Goal: Task Accomplishment & Management: Use online tool/utility

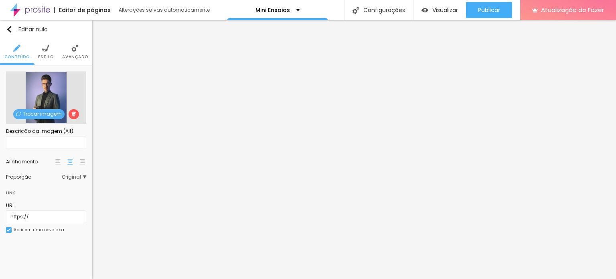
click at [47, 51] on img at bounding box center [45, 48] width 7 height 7
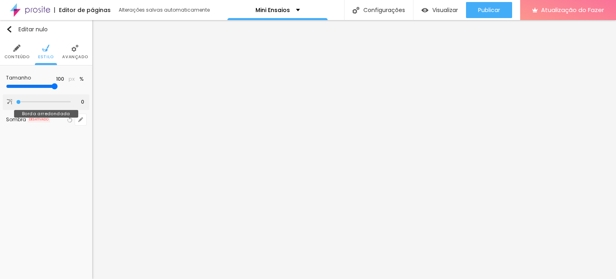
type input "3"
type input "4"
type input "7"
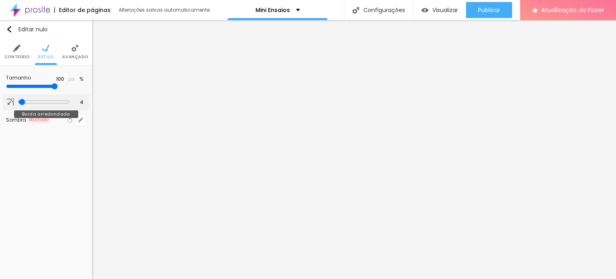
type input "7"
type input "9"
type input "13"
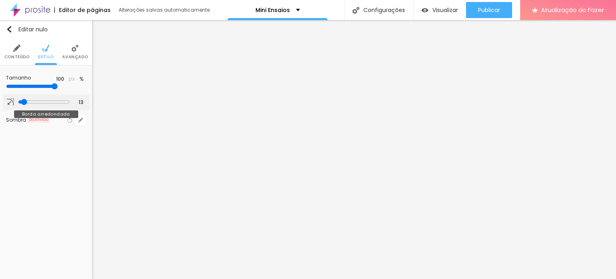
type input "16"
type input "17"
type input "19"
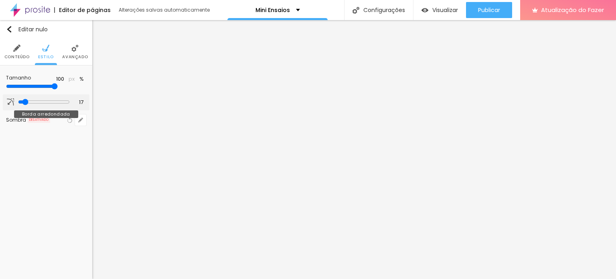
type input "19"
type input "21"
type input "23"
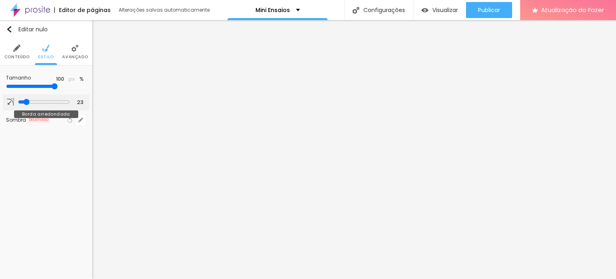
type input "24"
type input "25"
type input "24"
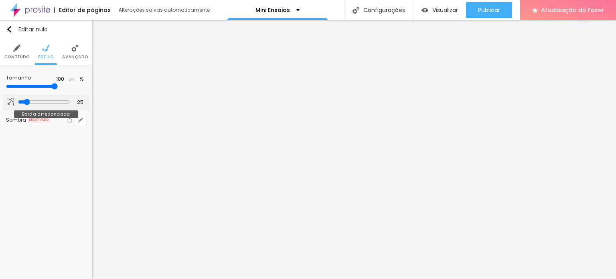
type input "24"
type input "23"
type input "20"
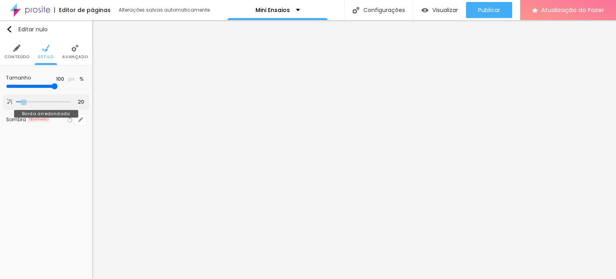
type input "19"
type input "17"
type input "16"
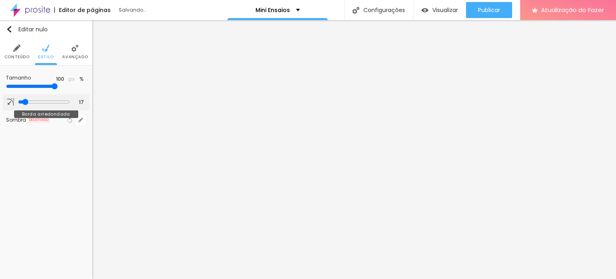
type input "16"
type input "7"
type input "4"
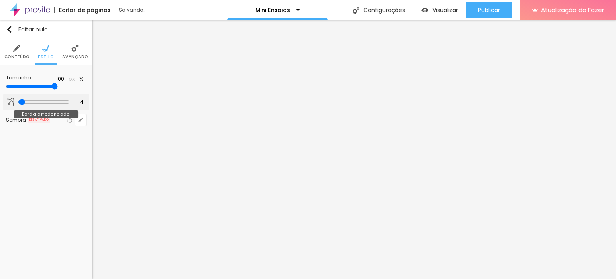
type input "3"
type input "0"
type input "3"
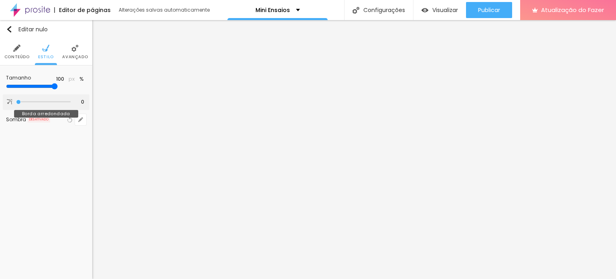
type input "3"
type input "4"
type input "6"
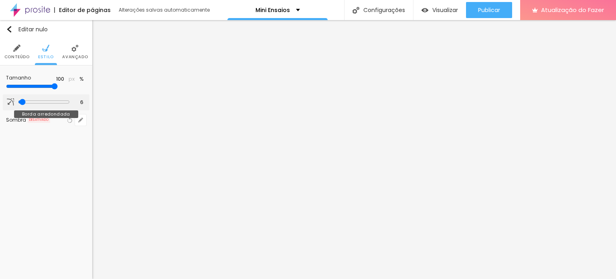
type input "6"
click at [20, 105] on input "range" at bounding box center [44, 102] width 52 height 6
click at [70, 61] on li "Avançado" at bounding box center [75, 52] width 26 height 26
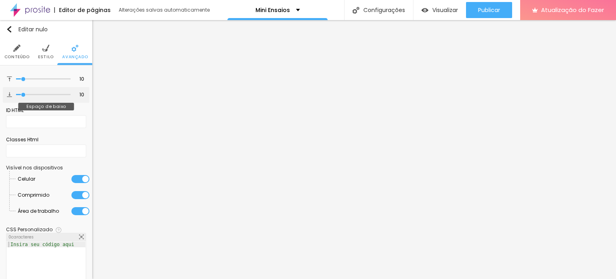
type input "7"
type input "8"
type input "9"
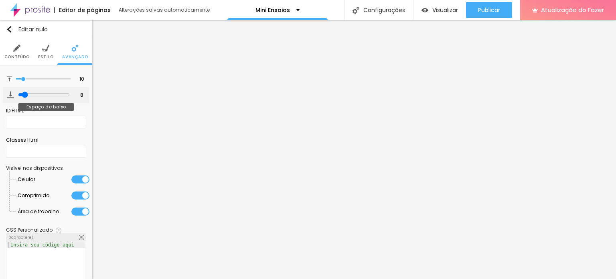
type input "9"
type input "10"
type input "11"
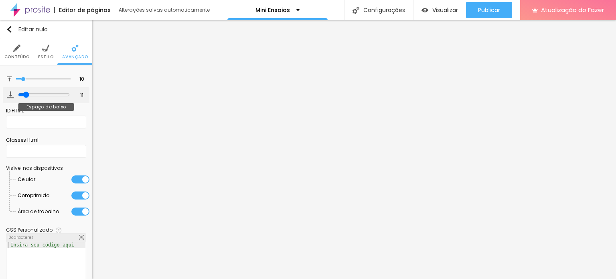
type input "12"
type input "13"
type input "21"
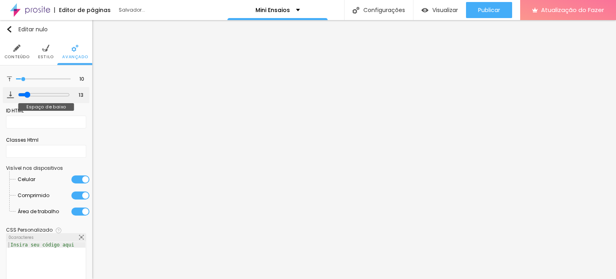
type input "21"
type input "25"
type input "26"
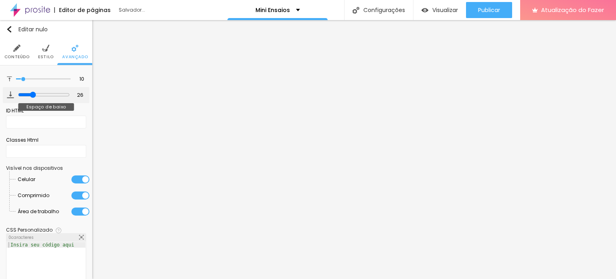
type input "27"
type input "28"
type input "29"
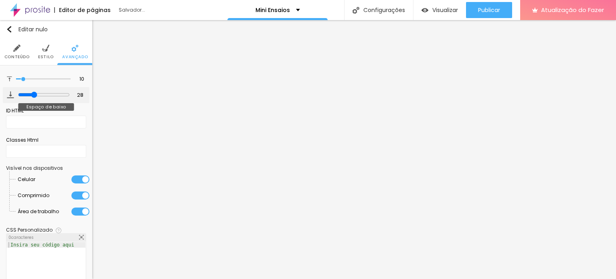
type input "29"
type input "30"
type input "31"
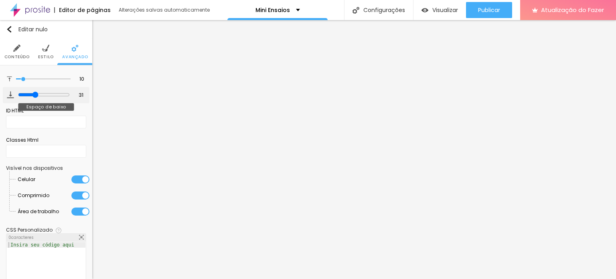
type input "35"
type input "40"
type input "41"
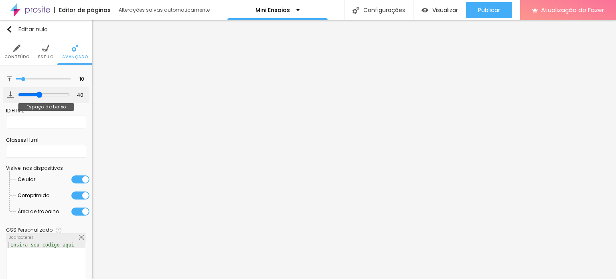
type input "41"
type input "42"
type input "43"
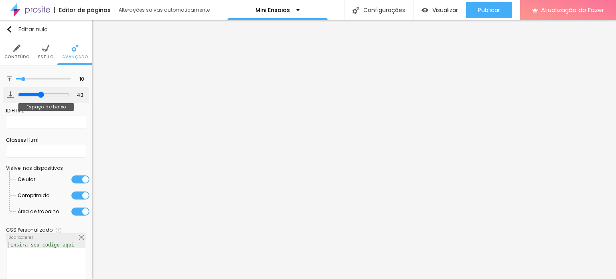
type input "44"
type input "45"
type input "46"
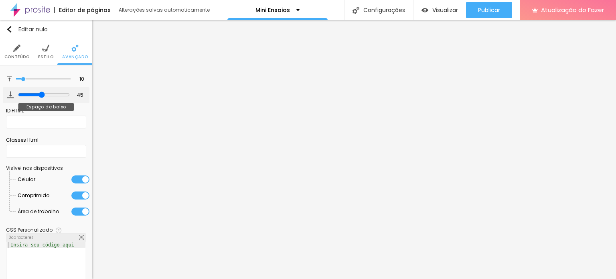
type input "46"
type input "49"
type input "53"
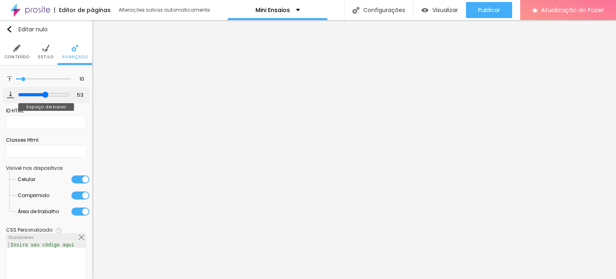
type input "55"
type input "56"
type input "57"
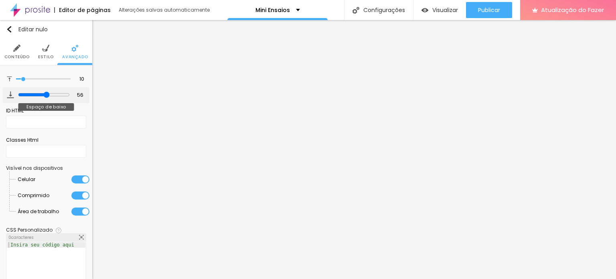
type input "57"
type input "58"
type input "60"
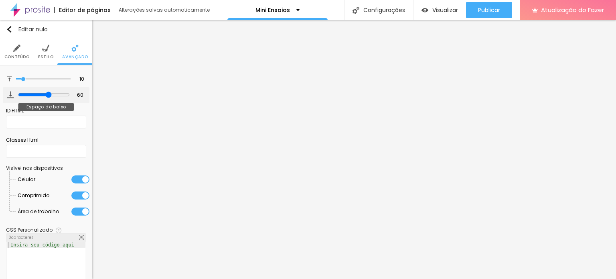
drag, startPoint x: 21, startPoint y: 94, endPoint x: 44, endPoint y: 96, distance: 23.3
click at [44, 96] on input "range" at bounding box center [44, 94] width 52 height 6
type input "74"
type input "100"
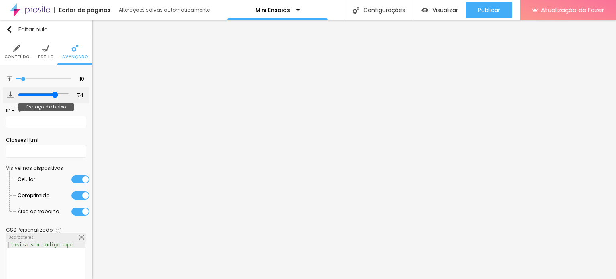
type input "100"
drag, startPoint x: 44, startPoint y: 96, endPoint x: 77, endPoint y: 99, distance: 33.1
type input "100"
click at [70, 98] on input "range" at bounding box center [44, 94] width 52 height 6
type input "12"
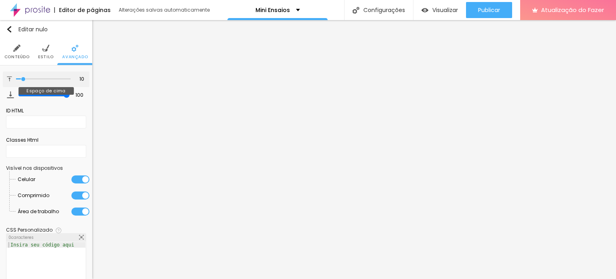
type input "12"
type input "21"
type input "22"
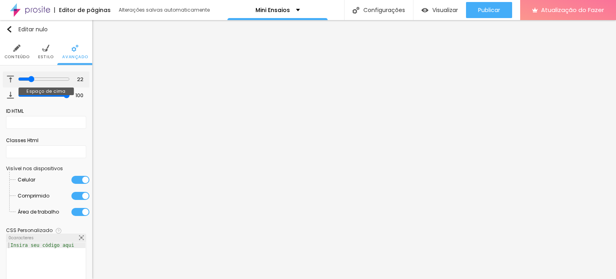
type input "23"
type input "25"
type input "26"
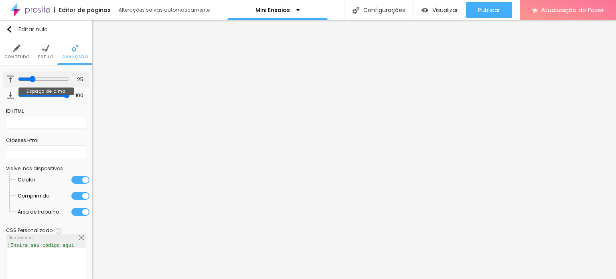
type input "26"
type input "27"
type input "28"
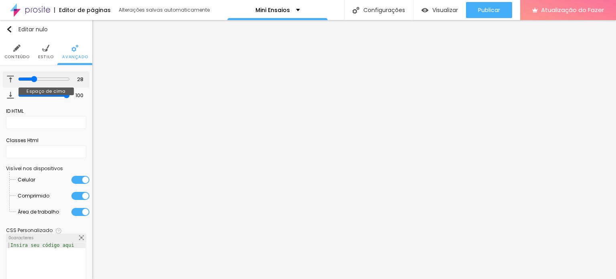
type input "30"
type input "31"
type input "32"
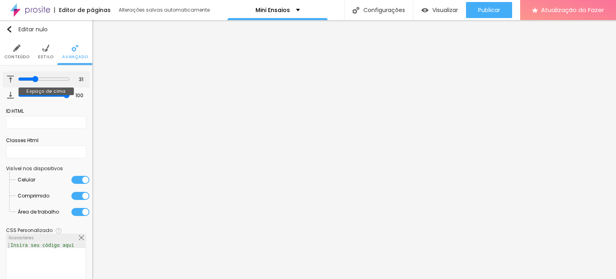
type input "32"
type input "33"
type input "34"
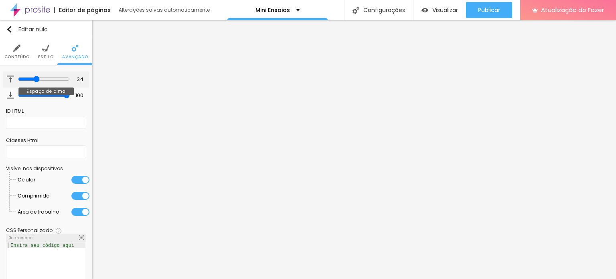
type input "35"
type input "36"
type input "37"
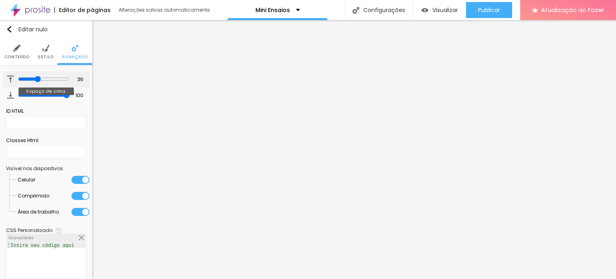
type input "37"
type input "38"
type input "39"
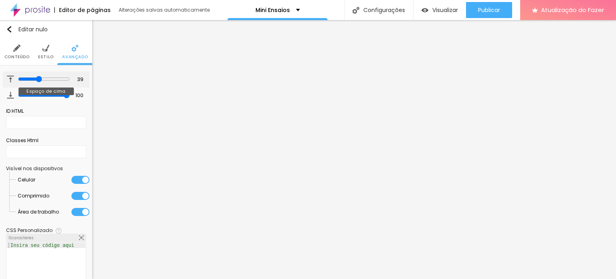
type input "40"
type input "41"
type input "42"
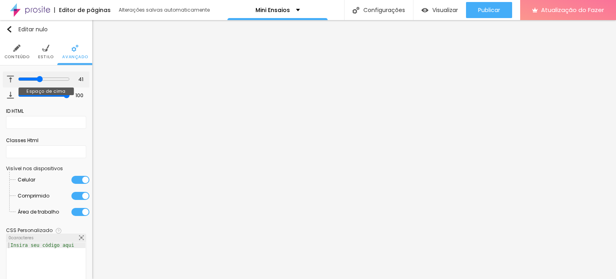
type input "42"
type input "43"
type input "44"
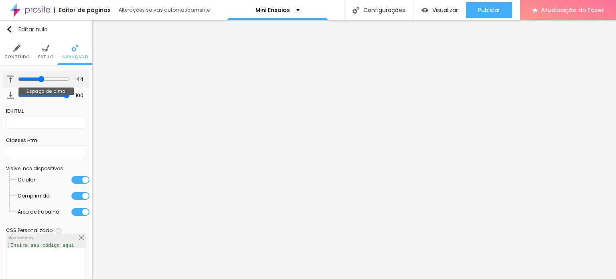
type input "45"
type input "46"
type input "47"
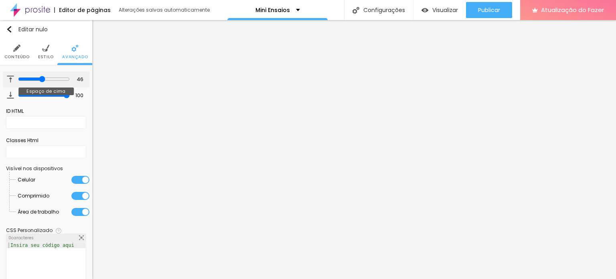
type input "47"
type input "48"
type input "49"
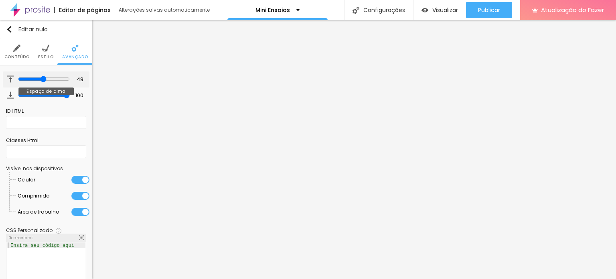
type input "50"
type input "51"
type input "52"
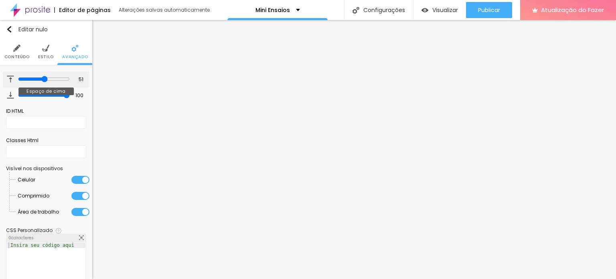
type input "52"
type input "54"
type input "55"
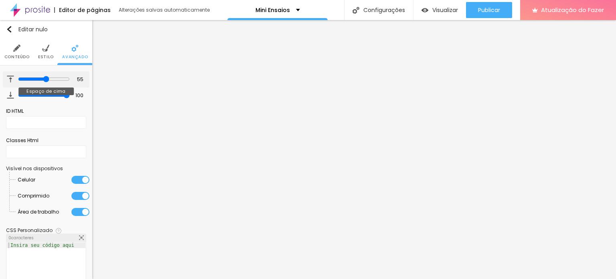
type input "58"
type input "60"
type input "61"
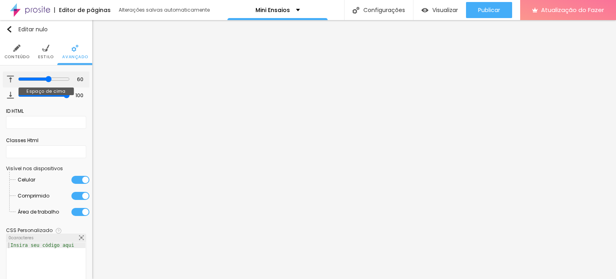
type input "61"
type input "60"
type input "58"
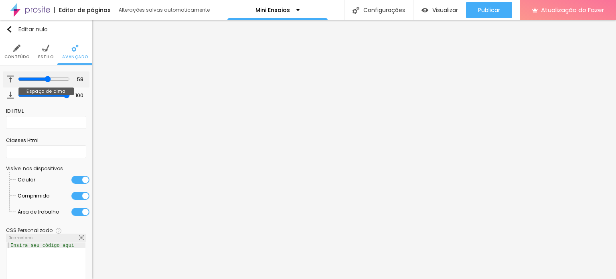
type input "57"
type input "56"
type input "55"
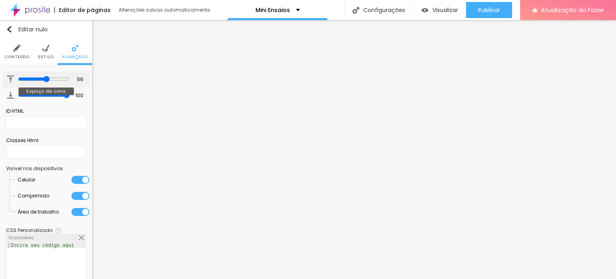
type input "55"
type input "54"
drag, startPoint x: 22, startPoint y: 79, endPoint x: 40, endPoint y: 79, distance: 18.1
click at [40, 79] on input "range" at bounding box center [44, 79] width 52 height 6
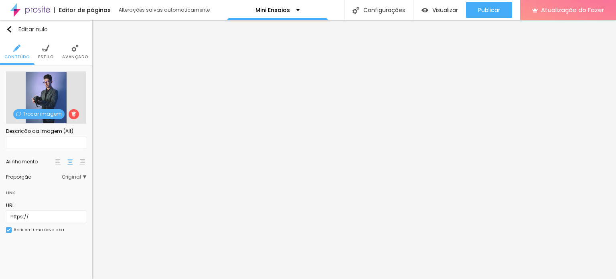
click at [45, 52] on li "Estilo" at bounding box center [46, 52] width 16 height 26
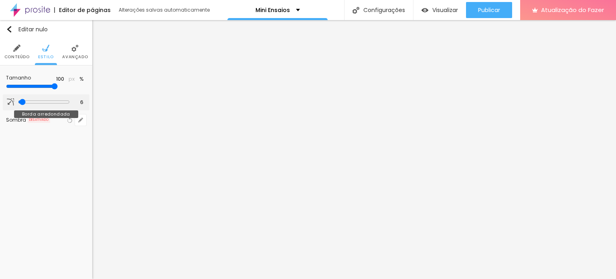
click at [20, 102] on input "range" at bounding box center [44, 102] width 52 height 6
click at [74, 56] on font "Avançado" at bounding box center [75, 57] width 26 height 6
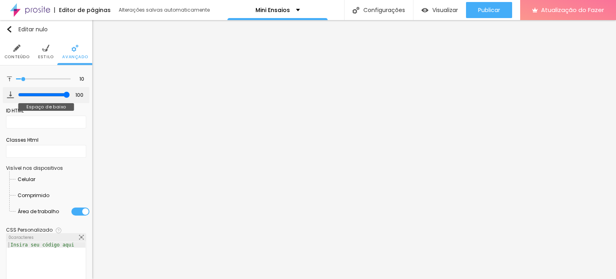
drag, startPoint x: 24, startPoint y: 94, endPoint x: 98, endPoint y: 95, distance: 73.8
click at [70, 95] on input "range" at bounding box center [44, 94] width 52 height 6
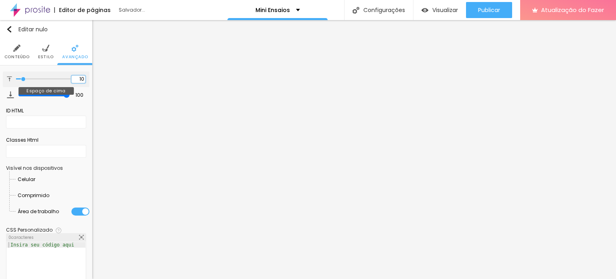
click at [75, 80] on input "10" at bounding box center [78, 79] width 14 height 8
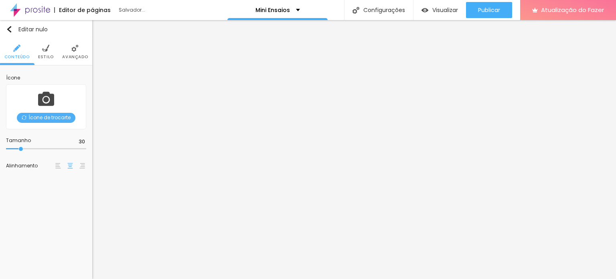
click at [45, 51] on img at bounding box center [45, 48] width 7 height 7
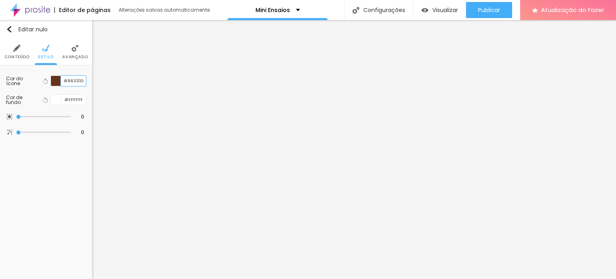
click at [72, 81] on input "#66331D" at bounding box center [73, 81] width 25 height 10
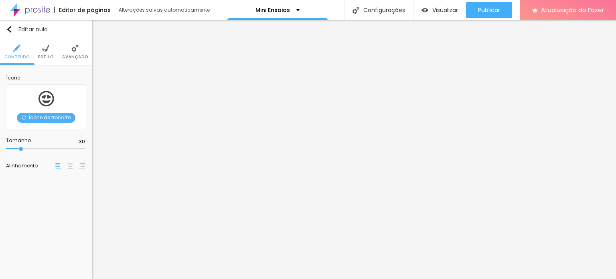
click at [43, 56] on font "Estilo" at bounding box center [46, 57] width 16 height 6
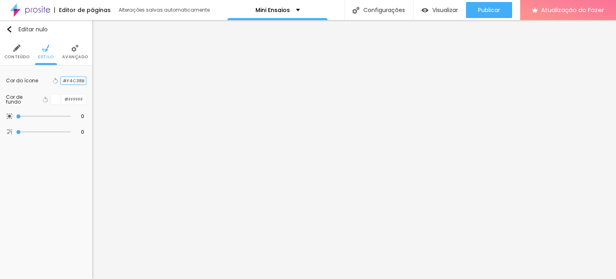
click at [75, 81] on input "#F4C38B" at bounding box center [73, 81] width 25 height 8
paste input "66331D"
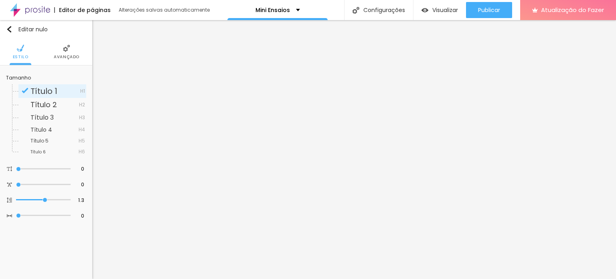
click at [61, 56] on font "Avançado" at bounding box center [67, 57] width 26 height 6
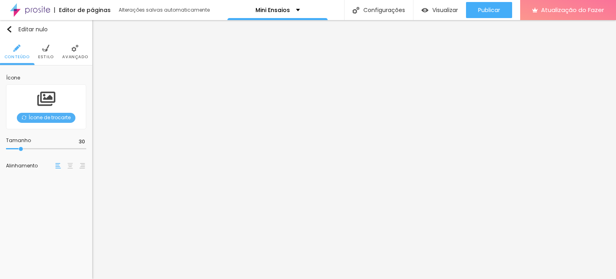
click at [66, 53] on li "Avançado" at bounding box center [75, 52] width 26 height 26
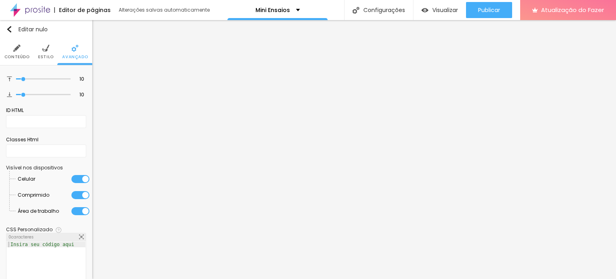
click at [50, 53] on ul "Conteúdo Estilo Avançado" at bounding box center [46, 52] width 92 height 27
click at [46, 53] on li "Estilo" at bounding box center [46, 52] width 16 height 26
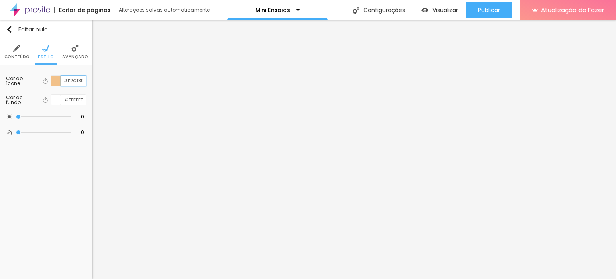
click at [80, 79] on input "#F2C189" at bounding box center [73, 81] width 25 height 10
paste input "66331D"
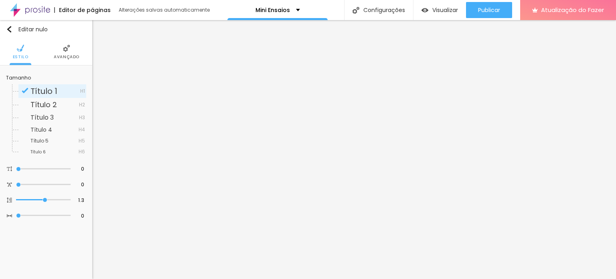
click at [66, 52] on li "Avançado" at bounding box center [67, 52] width 26 height 26
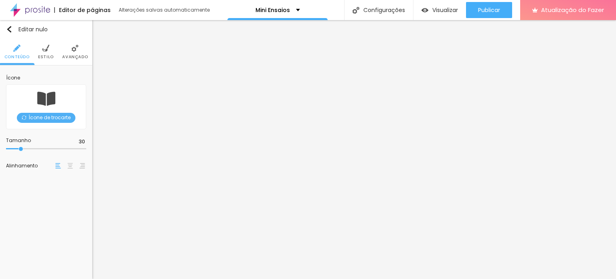
click at [50, 52] on li "Estilo" at bounding box center [46, 52] width 16 height 26
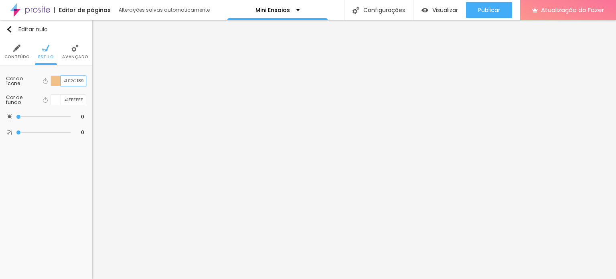
click at [75, 81] on input "#F2C189" at bounding box center [73, 81] width 25 height 10
paste input "66331D"
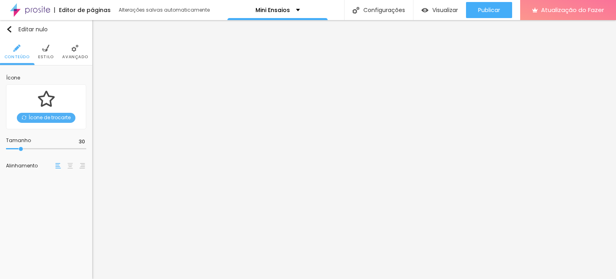
click at [47, 49] on img at bounding box center [45, 48] width 7 height 7
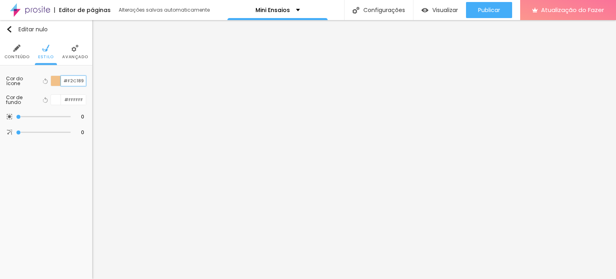
click at [78, 78] on input "#F2C189" at bounding box center [73, 81] width 25 height 10
paste input "66331D"
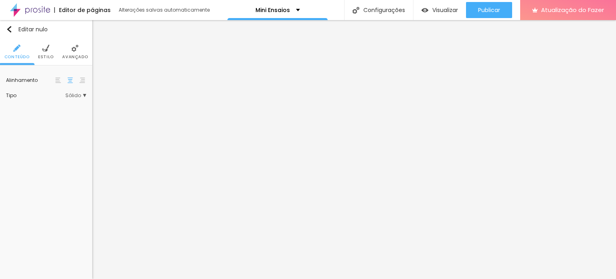
click at [47, 53] on li "Estilo" at bounding box center [46, 52] width 16 height 26
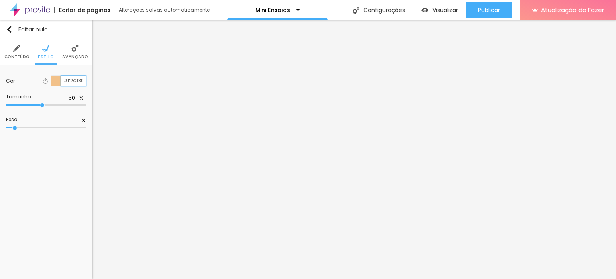
click at [75, 83] on input "#F2C189" at bounding box center [73, 81] width 25 height 10
paste input "66331D"
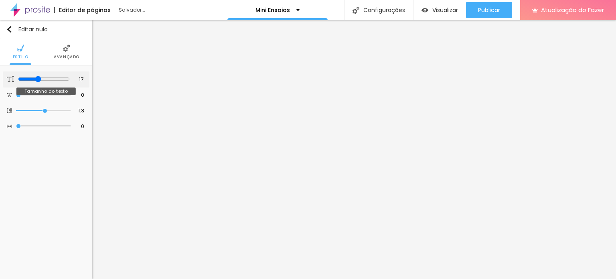
click at [36, 77] on input "range" at bounding box center [44, 79] width 52 height 6
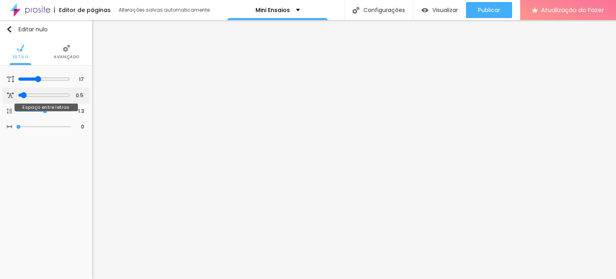
click at [21, 94] on input "range" at bounding box center [44, 95] width 52 height 6
drag, startPoint x: 21, startPoint y: 94, endPoint x: 16, endPoint y: 94, distance: 5.6
click at [16, 94] on input "range" at bounding box center [43, 95] width 55 height 4
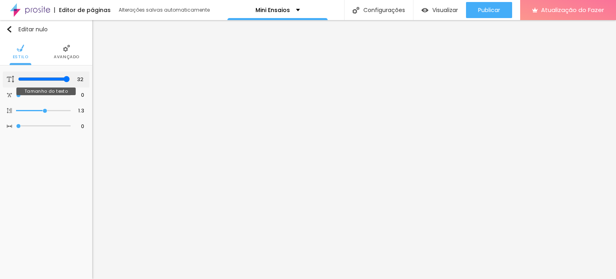
drag, startPoint x: 36, startPoint y: 78, endPoint x: 86, endPoint y: 83, distance: 50.3
click at [70, 82] on input "range" at bounding box center [44, 79] width 52 height 6
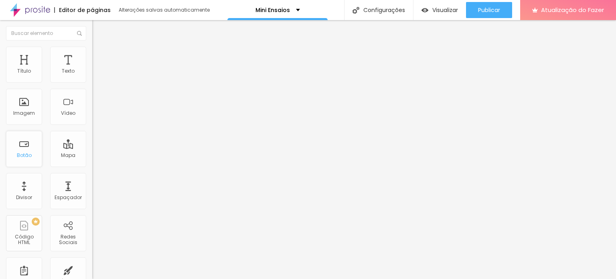
click at [20, 151] on div "Botão" at bounding box center [24, 149] width 36 height 36
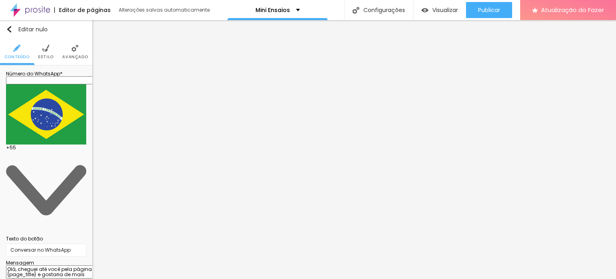
click at [48, 53] on li "Estilo" at bounding box center [46, 52] width 16 height 26
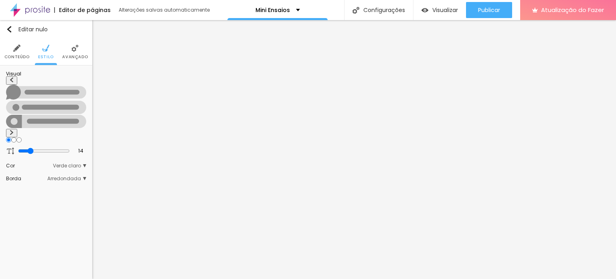
click at [14, 130] on img at bounding box center [11, 132] width 5 height 5
drag, startPoint x: 29, startPoint y: 120, endPoint x: 2, endPoint y: 119, distance: 26.9
click at [16, 148] on input "range" at bounding box center [43, 150] width 55 height 4
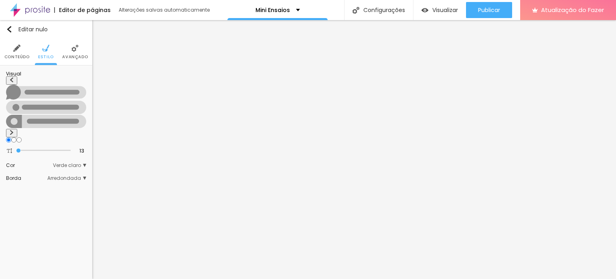
click at [74, 162] on font "Verde claro" at bounding box center [67, 165] width 28 height 7
click at [47, 184] on font "Verde escuro" at bounding box center [46, 187] width 32 height 7
click at [83, 201] on span "Arredondada" at bounding box center [66, 203] width 39 height 5
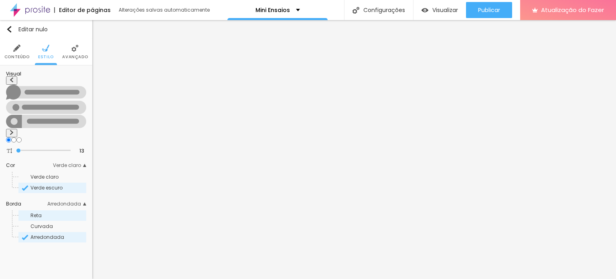
click at [40, 212] on font "Reta" at bounding box center [35, 215] width 11 height 7
click at [40, 223] on font "Curvada" at bounding box center [41, 226] width 22 height 7
click at [41, 233] on span "Arredondada" at bounding box center [47, 236] width 34 height 7
click at [16, 55] on font "Conteúdo" at bounding box center [16, 57] width 25 height 6
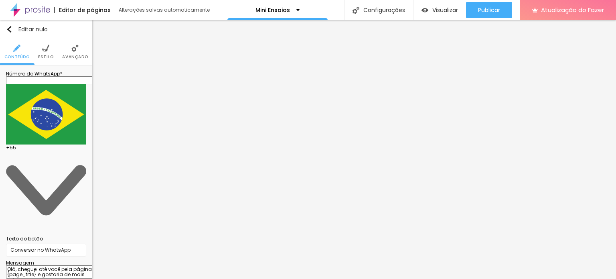
click at [63, 84] on input "text" at bounding box center [54, 80] width 96 height 8
click at [73, 243] on input "Conversar no WhatsApp" at bounding box center [46, 249] width 80 height 13
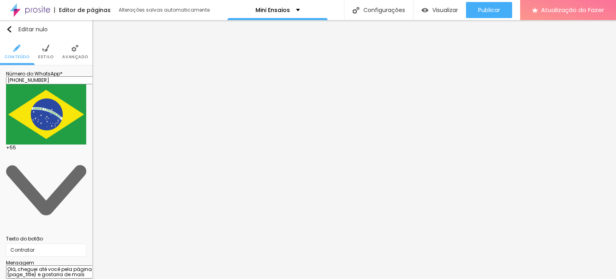
drag, startPoint x: 42, startPoint y: 147, endPoint x: 44, endPoint y: 154, distance: 6.9
click at [44, 265] on textarea "Olá, cheguei até você pela página {page_title} e gostaria de mais informações" at bounding box center [51, 272] width 91 height 14
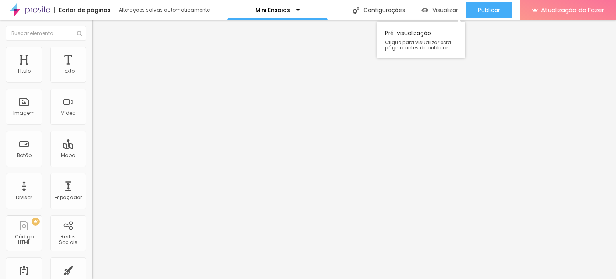
click at [434, 12] on font "Visualizar" at bounding box center [445, 10] width 26 height 8
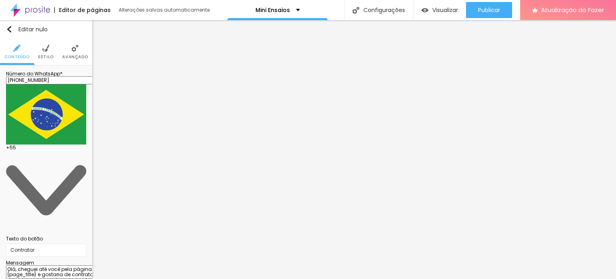
drag, startPoint x: 21, startPoint y: 132, endPoint x: 61, endPoint y: 142, distance: 40.5
click at [61, 265] on textarea "Olá, cheguei até você pela página {page_title} e gostaria de contratar a sessão…" at bounding box center [51, 272] width 91 height 14
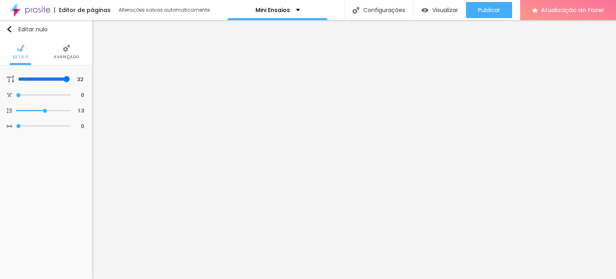
click at [66, 56] on font "Avançado" at bounding box center [67, 57] width 26 height 6
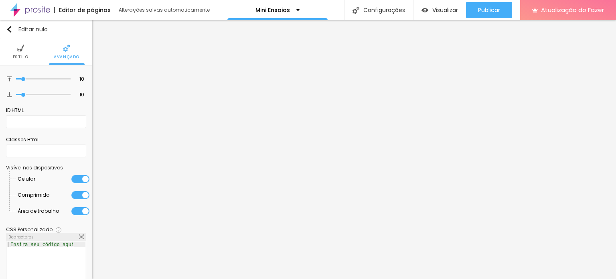
click at [21, 54] on font "Estilo" at bounding box center [21, 57] width 16 height 6
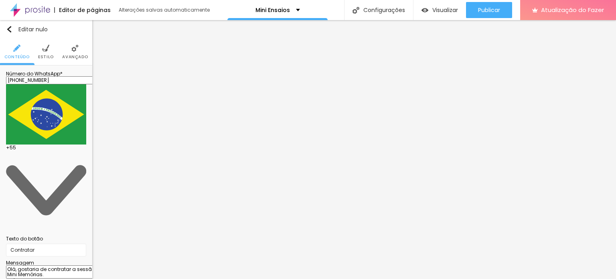
click at [69, 265] on textarea "Olá, gostaria de contratar a sessão Mini Memórias." at bounding box center [51, 272] width 91 height 14
click at [31, 265] on textarea "Olá, gostaria de contratar a sessão Mini Memórias." at bounding box center [51, 272] width 91 height 14
drag, startPoint x: 29, startPoint y: 140, endPoint x: 77, endPoint y: 144, distance: 48.3
click at [77, 265] on textarea "Olá, gostaria de contratar a sessão Instantes Eternos." at bounding box center [51, 272] width 91 height 14
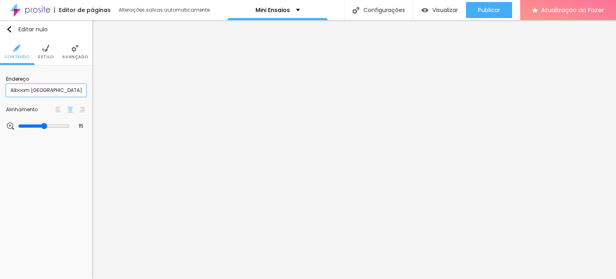
click at [50, 89] on input "Alboom [GEOGRAPHIC_DATA]" at bounding box center [46, 90] width 80 height 13
click at [43, 57] on font "Estilo" at bounding box center [46, 57] width 16 height 6
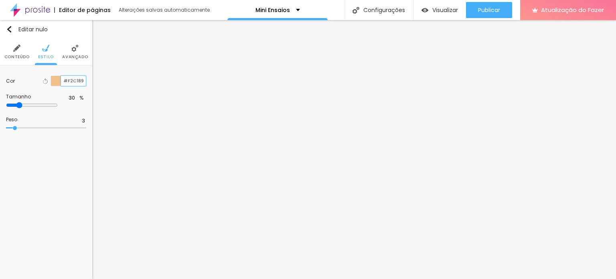
click at [77, 80] on input "#F2C189" at bounding box center [73, 81] width 25 height 10
paste input "66331D"
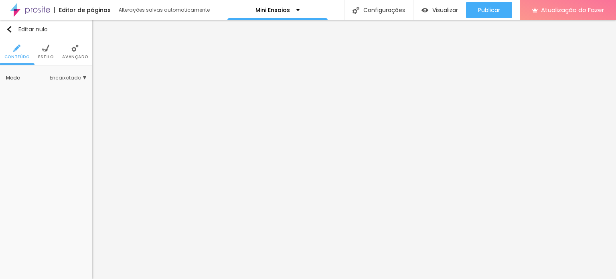
click at [47, 56] on font "Estilo" at bounding box center [46, 57] width 16 height 6
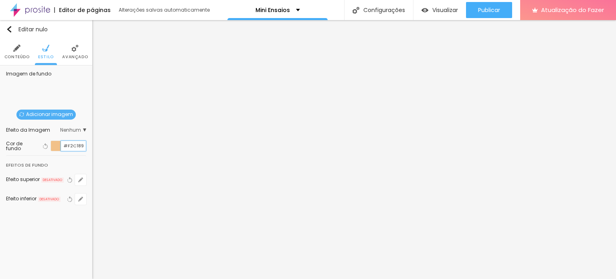
click at [75, 145] on input "#F2C189" at bounding box center [73, 146] width 25 height 10
paste input "66331D"
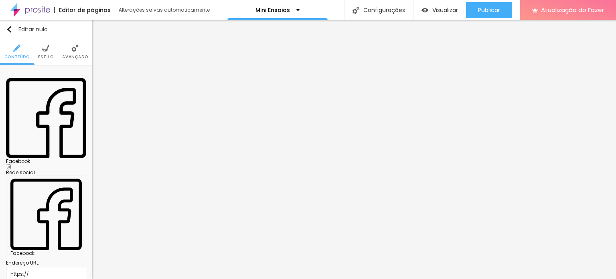
click at [30, 158] on font "Facebook" at bounding box center [18, 161] width 24 height 7
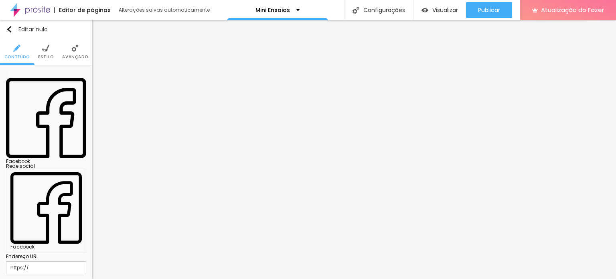
click at [49, 261] on input "https://" at bounding box center [46, 267] width 80 height 13
paste input "[DOMAIN_NAME][URL]"
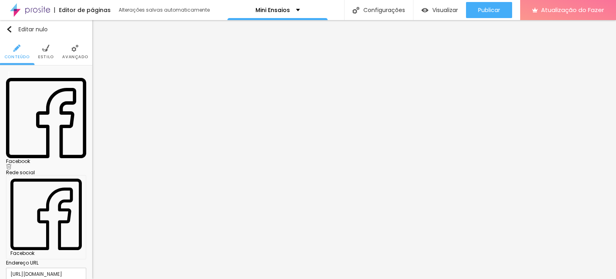
paste input "[DOMAIN_NAME][URL][DOMAIN_NAME]"
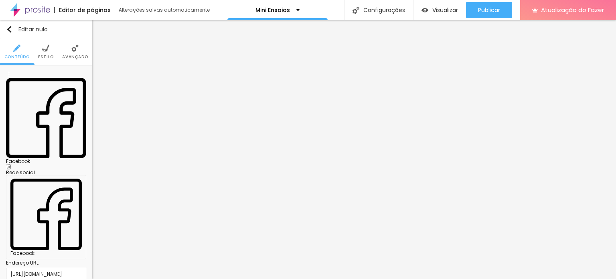
paste input "[DOMAIN_NAME][URL]"
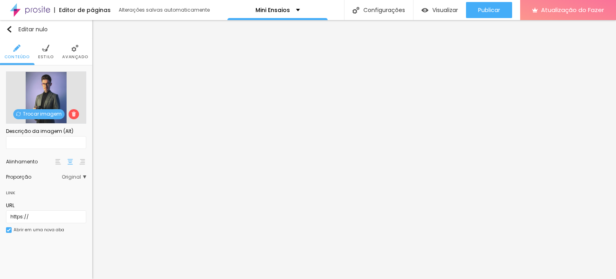
click at [73, 57] on font "Avançado" at bounding box center [75, 57] width 26 height 6
click at [74, 49] on img at bounding box center [74, 48] width 7 height 7
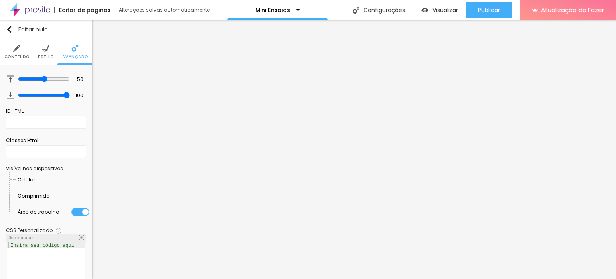
click at [35, 180] on div at bounding box center [35, 180] width 0 height 0
click at [49, 196] on div at bounding box center [49, 196] width 0 height 0
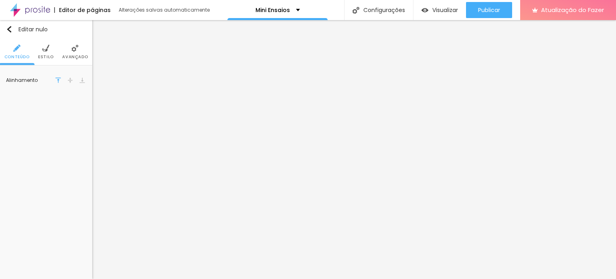
click at [49, 52] on li "Estilo" at bounding box center [46, 52] width 16 height 26
click at [67, 53] on li "Avançado" at bounding box center [75, 52] width 26 height 26
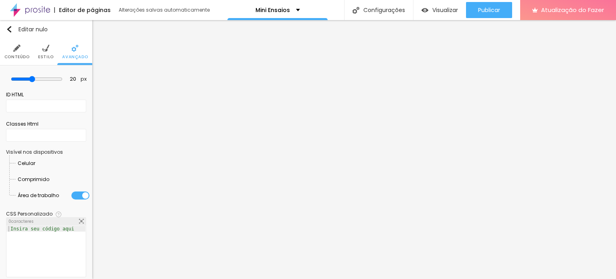
click at [19, 53] on li "Conteúdo" at bounding box center [16, 52] width 25 height 26
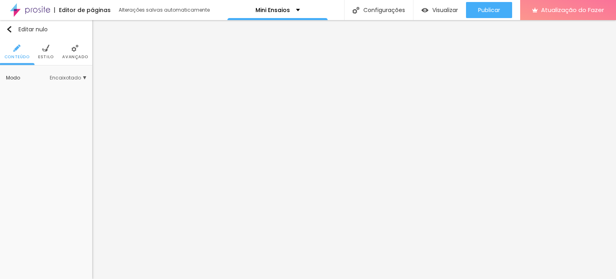
click at [36, 55] on ul "Conteúdo Estilo Avançado" at bounding box center [46, 52] width 92 height 27
click at [44, 55] on font "Estilo" at bounding box center [46, 57] width 16 height 6
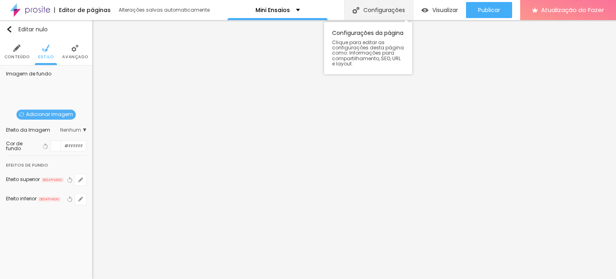
click at [363, 10] on font "Configurações" at bounding box center [384, 10] width 42 height 8
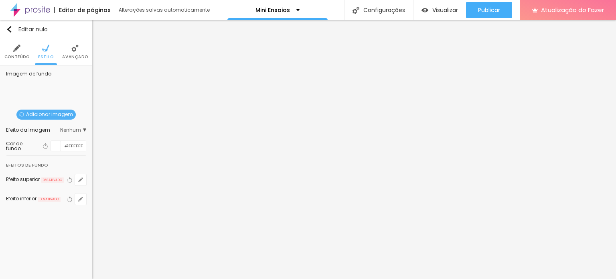
scroll to position [0, 0]
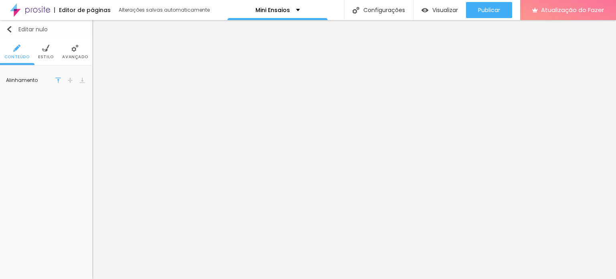
click at [8, 29] on img "button" at bounding box center [9, 29] width 6 height 6
click at [43, 56] on font "Estilo" at bounding box center [46, 57] width 16 height 6
click at [68, 55] on font "Avançado" at bounding box center [75, 57] width 26 height 6
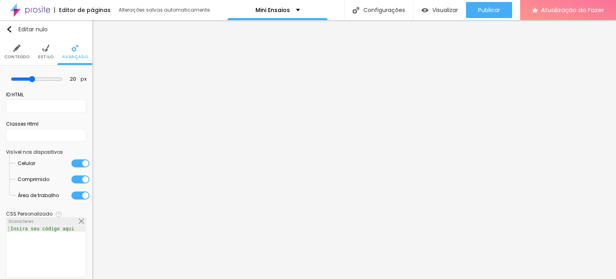
click at [18, 55] on font "Conteúdo" at bounding box center [16, 57] width 25 height 6
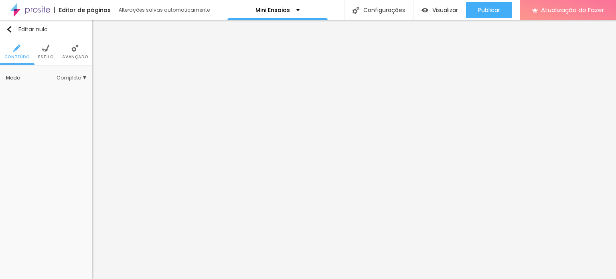
click at [49, 60] on li "Estilo" at bounding box center [46, 52] width 16 height 26
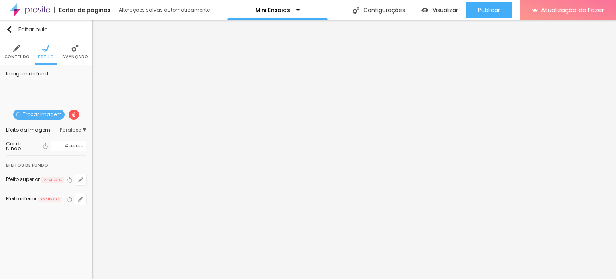
click at [31, 115] on font "Trocar imagem" at bounding box center [42, 114] width 39 height 7
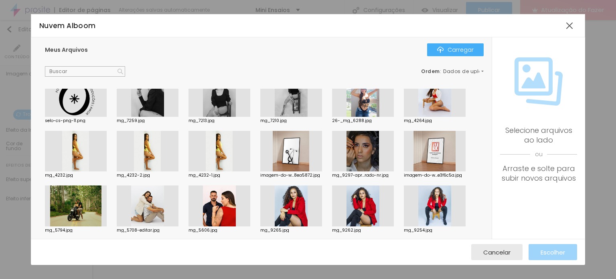
scroll to position [125, 0]
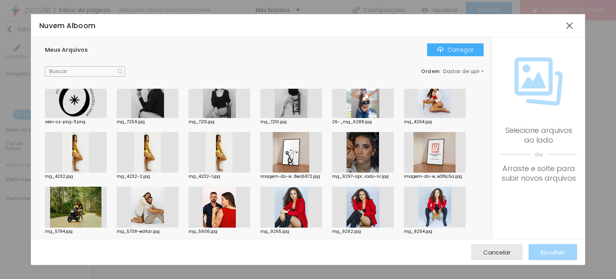
click at [218, 157] on div at bounding box center [220, 152] width 62 height 41
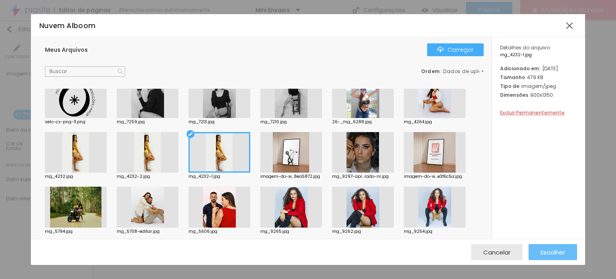
click at [554, 254] on font "Escolher" at bounding box center [553, 252] width 24 height 8
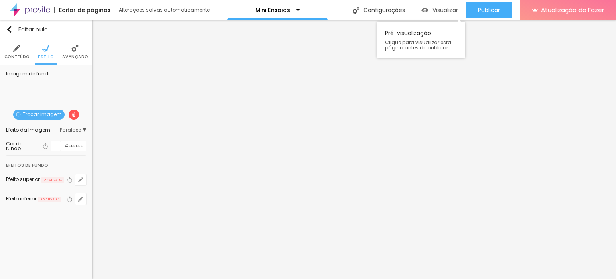
click at [430, 12] on div "Visualizar" at bounding box center [440, 10] width 37 height 7
click at [36, 116] on font "Trocar imagem" at bounding box center [42, 114] width 39 height 7
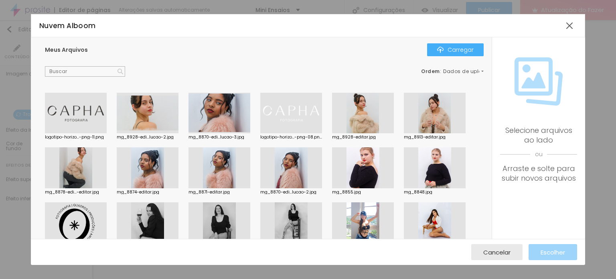
click at [63, 172] on div at bounding box center [76, 167] width 62 height 41
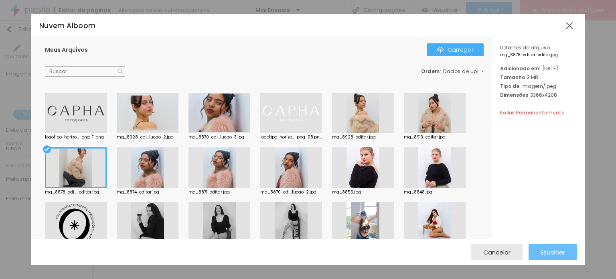
click at [545, 254] on font "Escolher" at bounding box center [553, 252] width 24 height 8
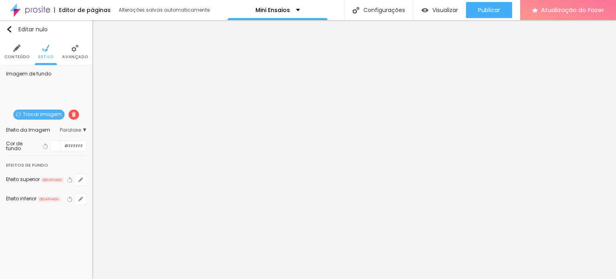
click at [35, 116] on font "Trocar imagem" at bounding box center [42, 114] width 39 height 7
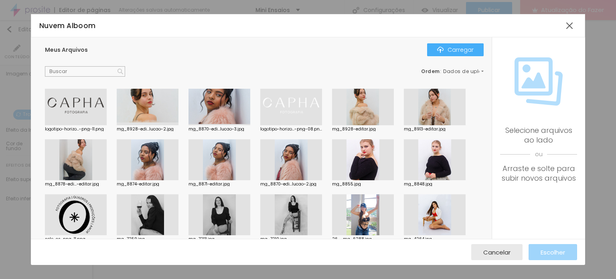
scroll to position [0, 0]
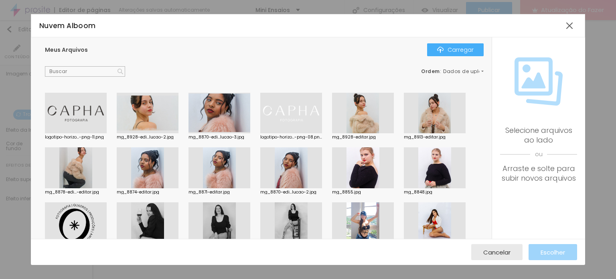
click at [152, 114] on div at bounding box center [148, 113] width 62 height 41
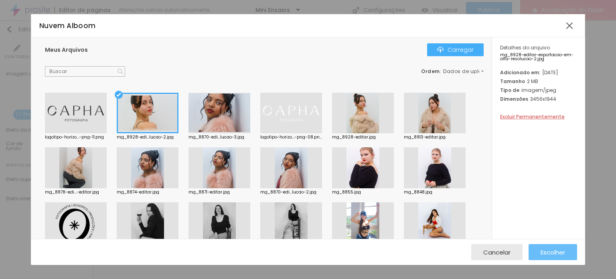
click at [546, 255] on font "Escolher" at bounding box center [553, 252] width 24 height 8
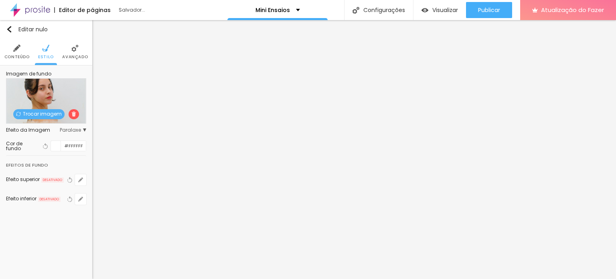
click at [37, 109] on span "Trocar imagem" at bounding box center [38, 114] width 51 height 10
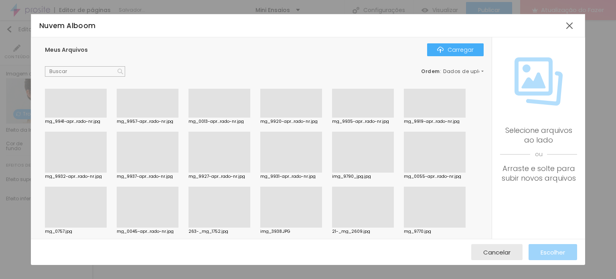
scroll to position [1166, 0]
click at [446, 52] on div "Carregar" at bounding box center [455, 50] width 37 height 6
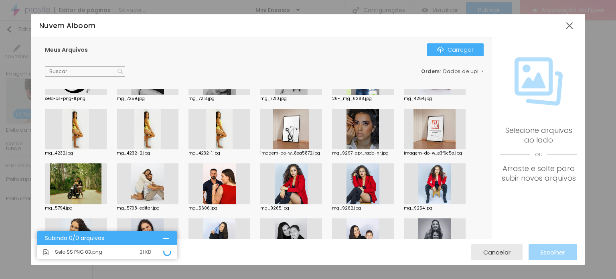
scroll to position [0, 0]
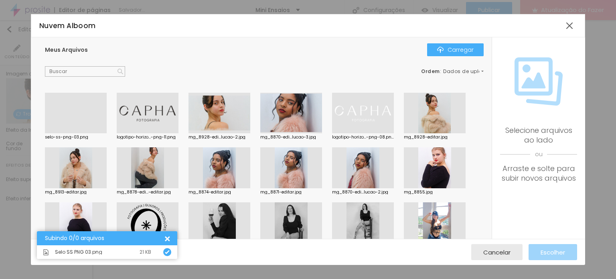
click at [81, 133] on div at bounding box center [76, 133] width 62 height 0
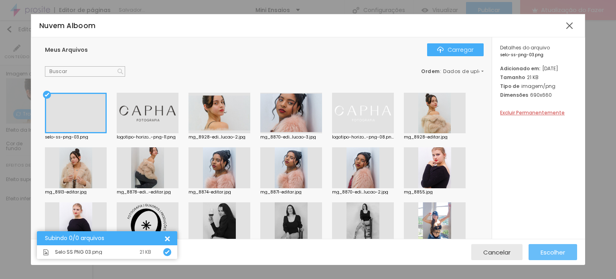
click at [550, 253] on font "Escolher" at bounding box center [553, 252] width 24 height 8
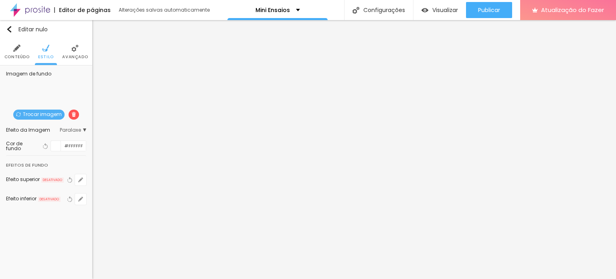
click at [40, 117] on span "Trocar imagem" at bounding box center [38, 115] width 51 height 10
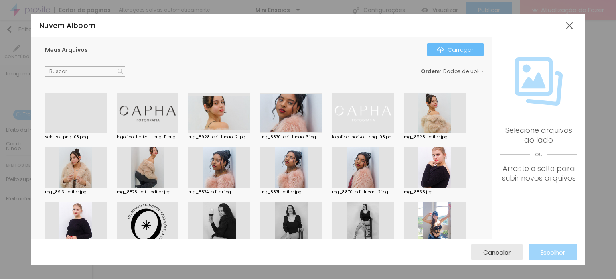
click at [444, 46] on button "Carregar" at bounding box center [455, 49] width 57 height 13
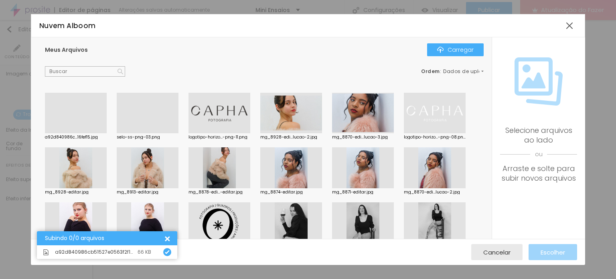
click at [84, 133] on div at bounding box center [76, 133] width 62 height 0
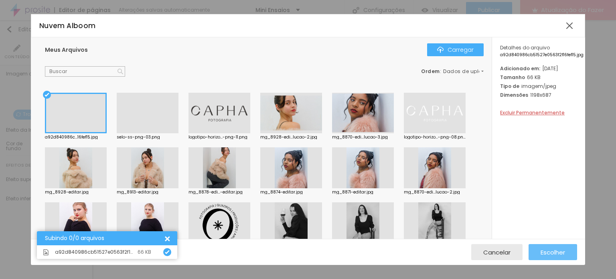
click at [552, 254] on font "Escolher" at bounding box center [553, 252] width 24 height 8
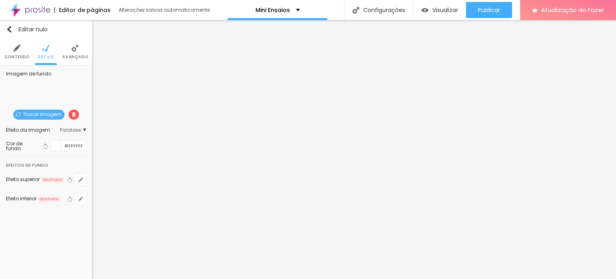
click at [35, 115] on font "Trocar imagem" at bounding box center [42, 114] width 39 height 7
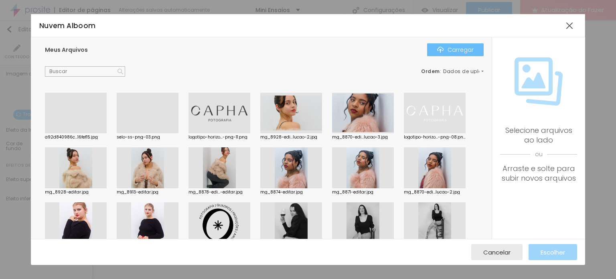
click at [444, 50] on img "button" at bounding box center [440, 50] width 6 height 6
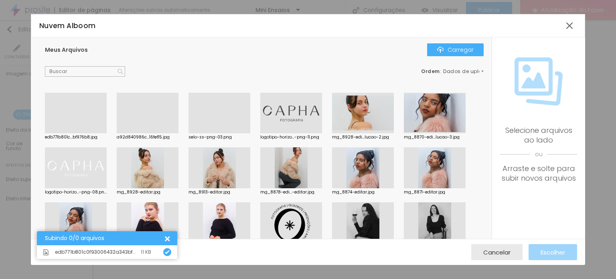
click at [83, 133] on div at bounding box center [76, 133] width 62 height 0
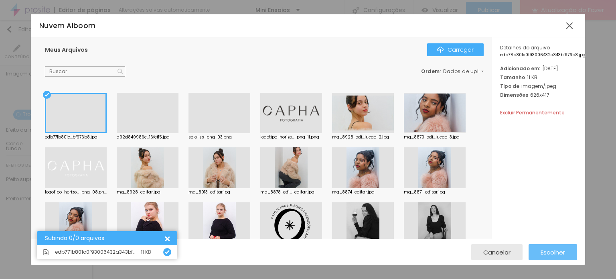
click at [544, 254] on font "Escolher" at bounding box center [553, 252] width 24 height 8
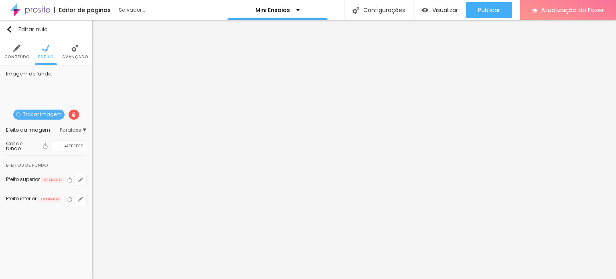
click at [47, 115] on font "Trocar imagem" at bounding box center [42, 114] width 39 height 7
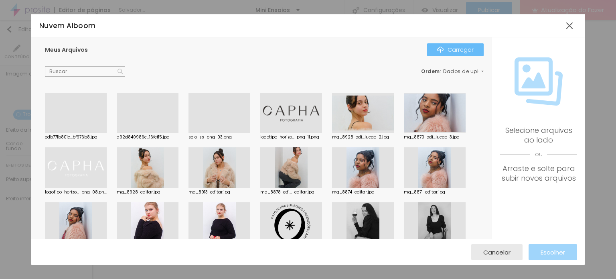
click at [446, 48] on div "Carregar" at bounding box center [455, 50] width 37 height 6
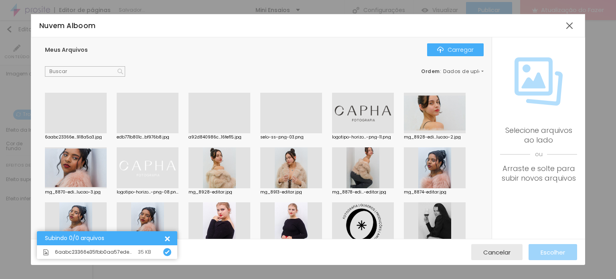
click at [85, 133] on div at bounding box center [76, 133] width 62 height 0
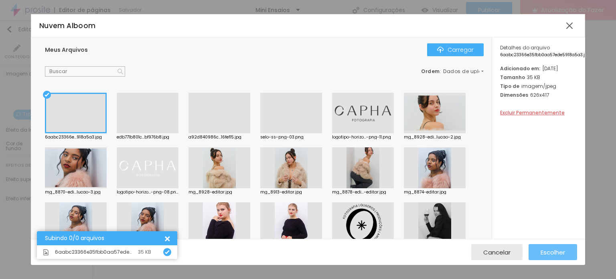
click at [549, 251] on font "Escolher" at bounding box center [553, 252] width 24 height 8
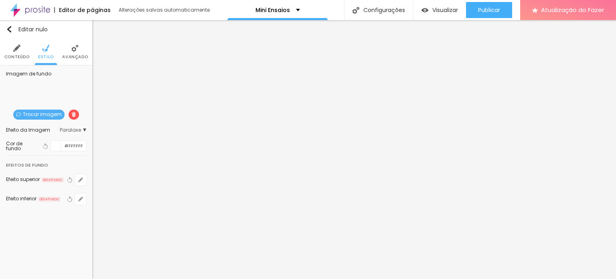
click at [39, 115] on font "Trocar imagem" at bounding box center [42, 114] width 39 height 7
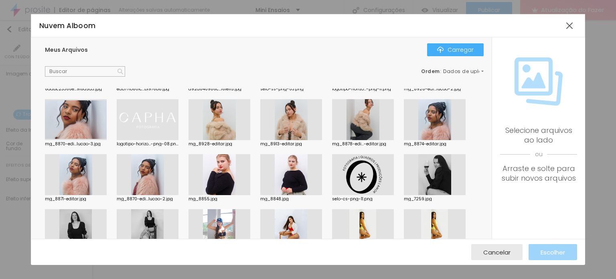
scroll to position [67, 0]
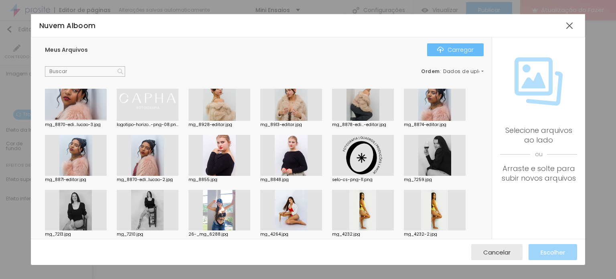
click at [443, 51] on img "button" at bounding box center [440, 50] width 6 height 6
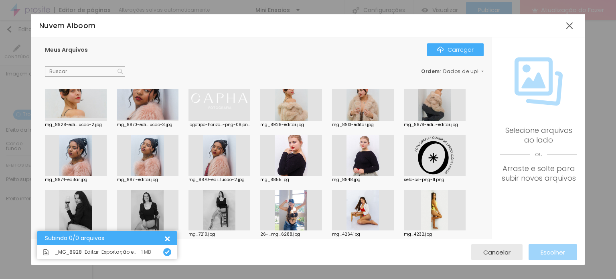
scroll to position [0, 0]
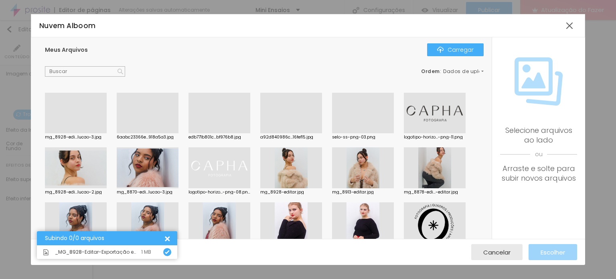
click at [79, 133] on div at bounding box center [76, 133] width 62 height 0
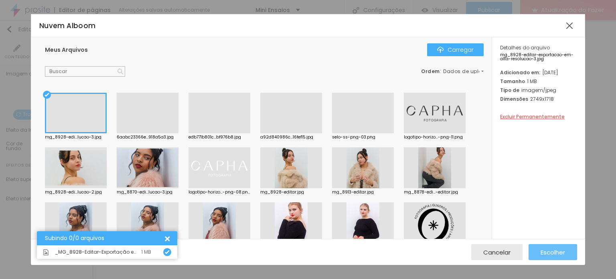
click at [546, 252] on font "Escolher" at bounding box center [553, 252] width 24 height 8
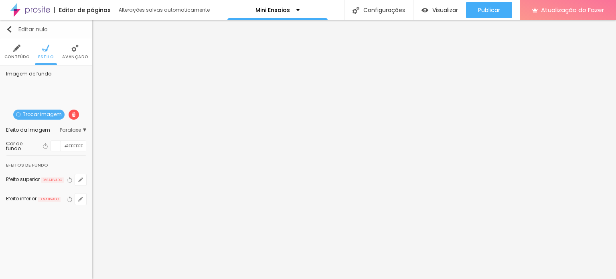
click at [10, 30] on img "button" at bounding box center [9, 29] width 6 height 6
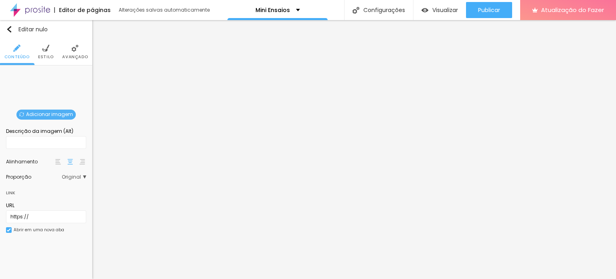
click at [34, 115] on font "Adicionar imagem" at bounding box center [49, 114] width 47 height 7
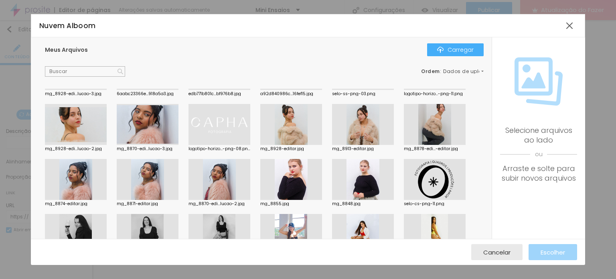
scroll to position [43, 0]
click at [300, 172] on div at bounding box center [291, 179] width 62 height 41
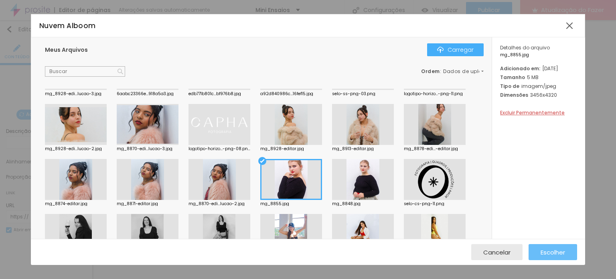
click at [546, 257] on div "Escolher" at bounding box center [553, 252] width 24 height 16
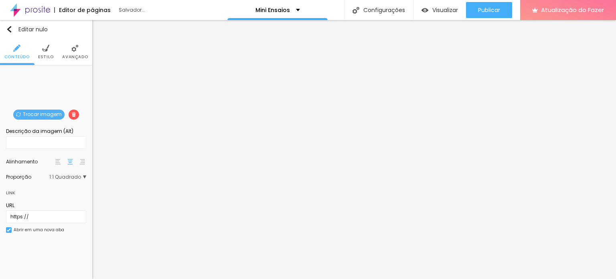
click at [46, 116] on font "Trocar imagem" at bounding box center [42, 114] width 39 height 7
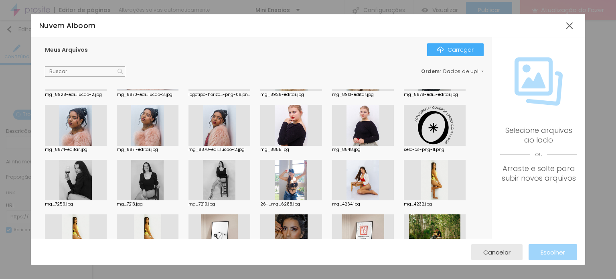
scroll to position [98, 0]
click at [363, 179] on div at bounding box center [363, 179] width 62 height 41
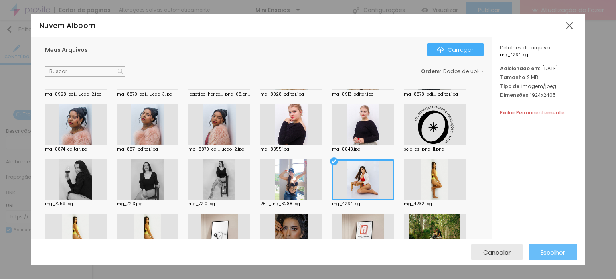
click at [557, 250] on font "Escolher" at bounding box center [553, 252] width 24 height 8
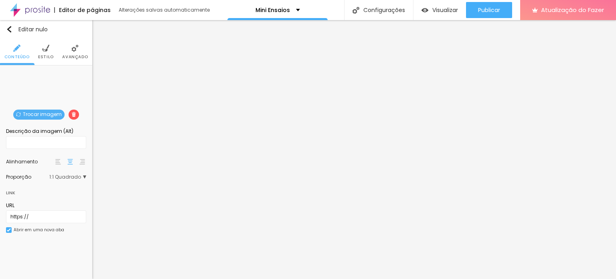
click at [45, 116] on font "Trocar imagem" at bounding box center [42, 114] width 39 height 7
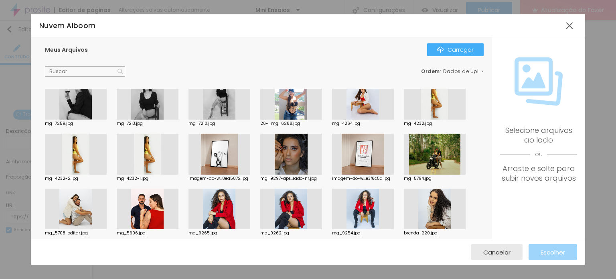
scroll to position [179, 0]
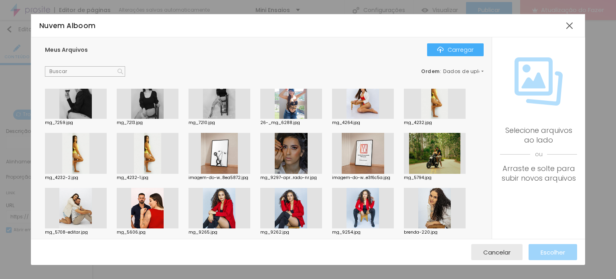
click at [221, 210] on div at bounding box center [220, 208] width 62 height 41
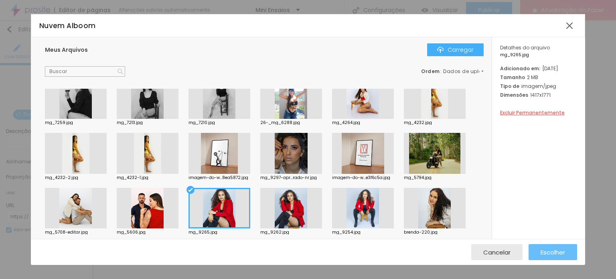
click at [547, 258] on div "Escolher" at bounding box center [553, 252] width 24 height 16
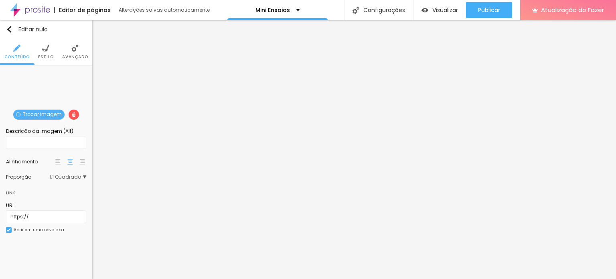
click at [30, 115] on font "Trocar imagem" at bounding box center [42, 114] width 39 height 7
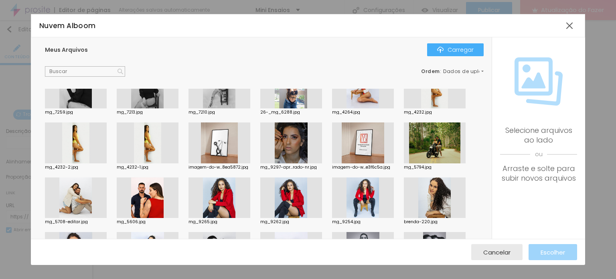
scroll to position [189, 0]
click at [436, 148] on div at bounding box center [435, 142] width 62 height 41
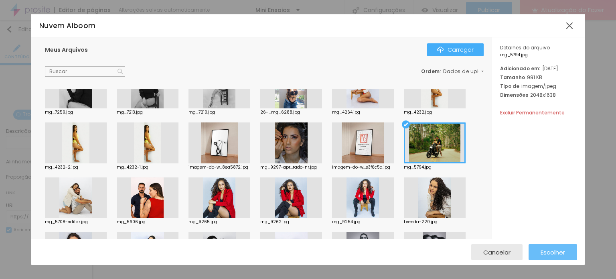
click at [547, 250] on font "Escolher" at bounding box center [553, 252] width 24 height 8
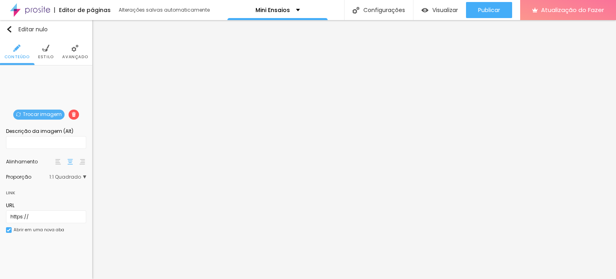
click at [34, 114] on font "Trocar imagem" at bounding box center [42, 114] width 39 height 7
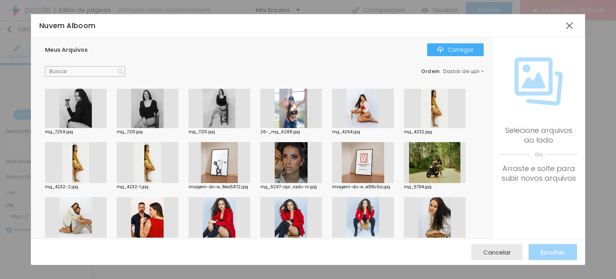
scroll to position [169, 0]
click at [144, 166] on div at bounding box center [148, 162] width 62 height 41
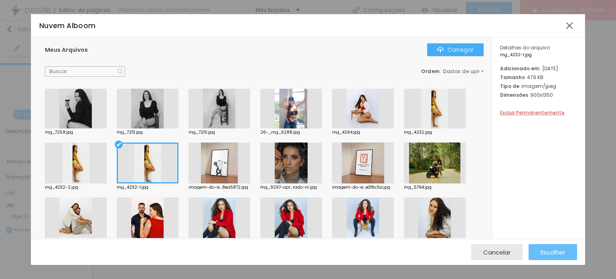
click at [546, 252] on font "Escolher" at bounding box center [553, 252] width 24 height 8
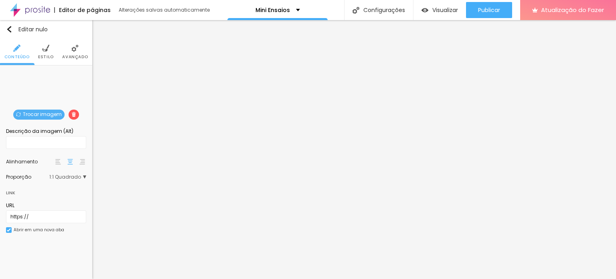
click at [28, 112] on font "Trocar imagem" at bounding box center [42, 114] width 39 height 7
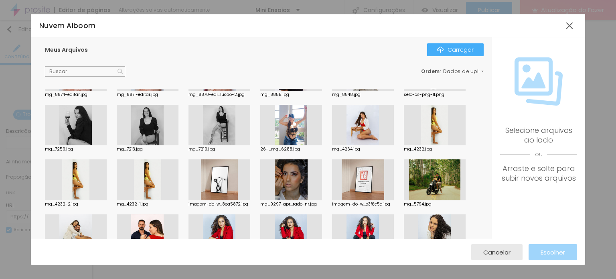
scroll to position [152, 0]
click at [372, 122] on div at bounding box center [363, 125] width 62 height 41
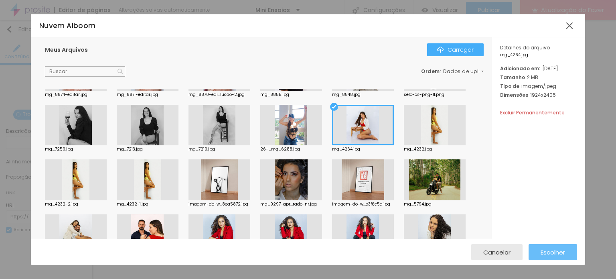
click at [543, 255] on font "Escolher" at bounding box center [553, 252] width 24 height 8
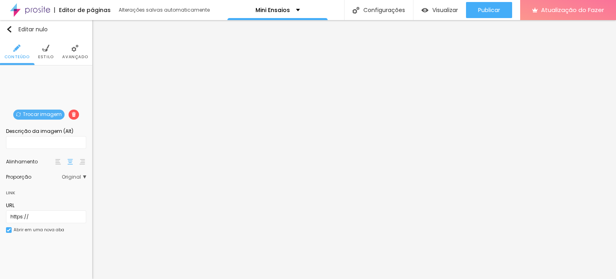
click at [71, 53] on li "Avançado" at bounding box center [75, 52] width 26 height 26
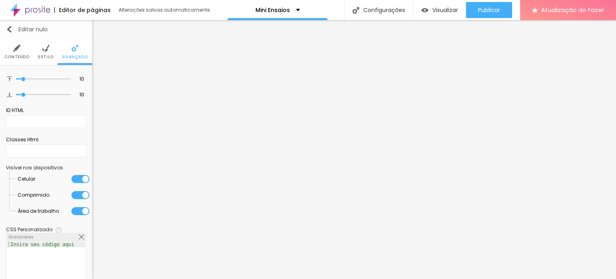
click at [9, 27] on img "button" at bounding box center [9, 29] width 6 height 6
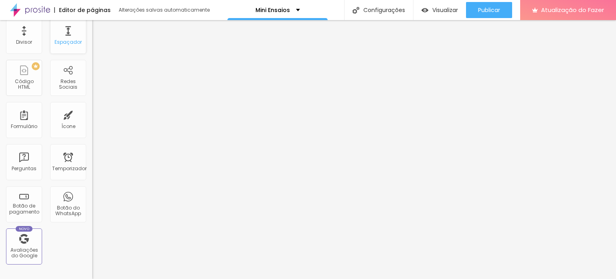
scroll to position [156, 0]
click at [61, 207] on font "Botão do WhatsApp" at bounding box center [68, 210] width 26 height 12
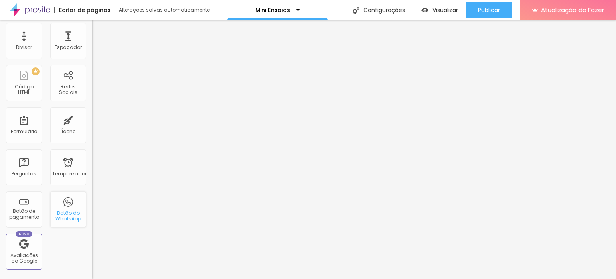
scroll to position [150, 0]
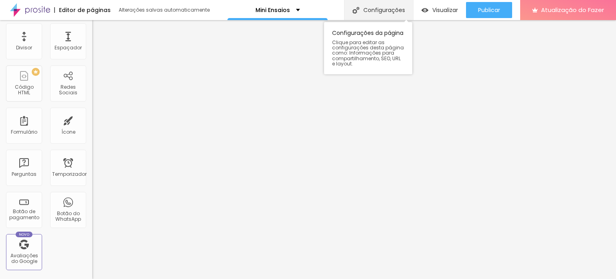
click at [374, 8] on font "Configurações" at bounding box center [384, 10] width 42 height 8
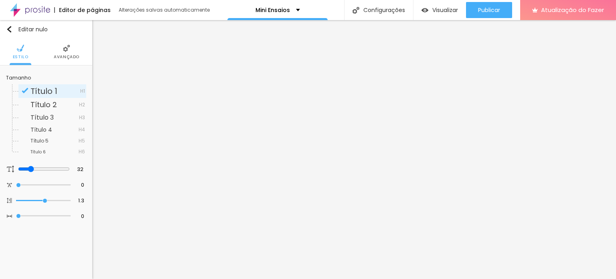
click at [63, 59] on li "Avançado" at bounding box center [67, 52] width 26 height 26
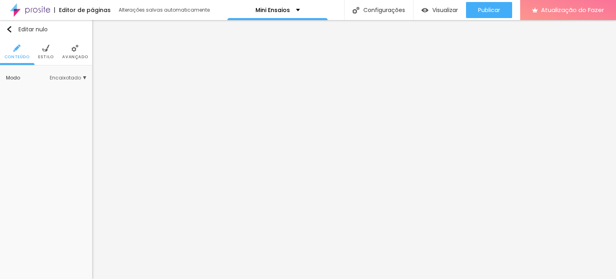
click at [75, 57] on font "Avançado" at bounding box center [75, 57] width 26 height 6
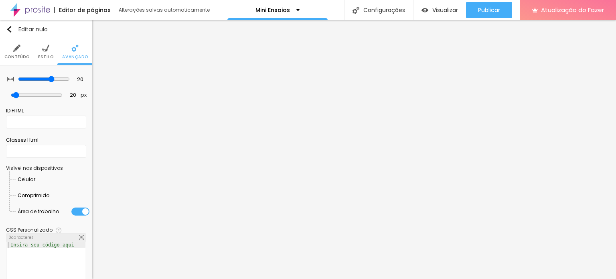
click at [35, 179] on div at bounding box center [35, 179] width 0 height 0
click at [49, 195] on div at bounding box center [49, 195] width 0 height 0
